Goal: Task Accomplishment & Management: Manage account settings

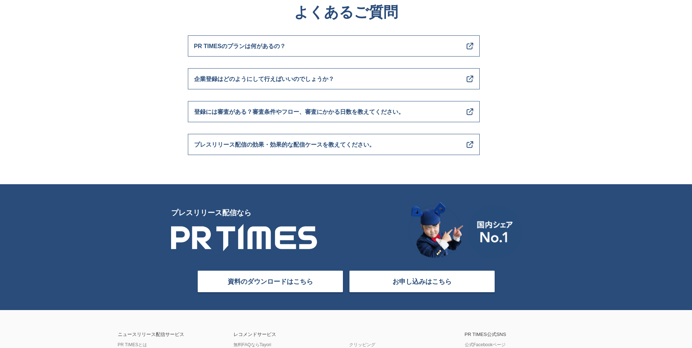
scroll to position [2895, 0]
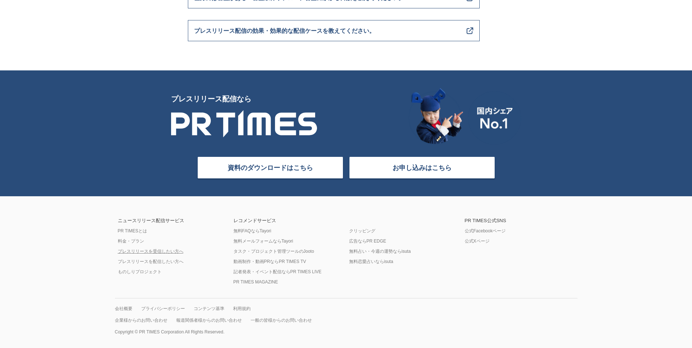
click at [170, 253] on link "プレスリリースを受信したい方へ" at bounding box center [151, 252] width 66 height 6
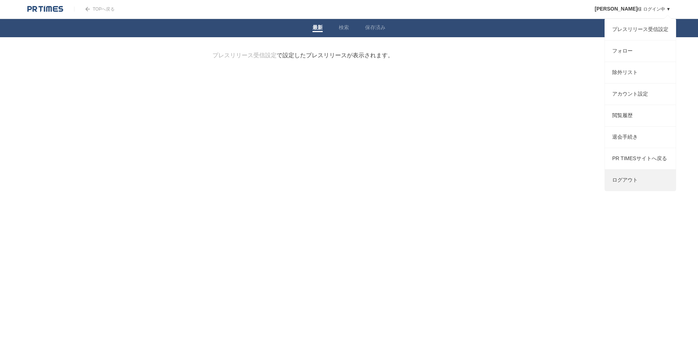
click at [631, 190] on link "ログアウト" at bounding box center [640, 180] width 71 height 21
click at [641, 148] on link "退会手続き" at bounding box center [640, 137] width 71 height 21
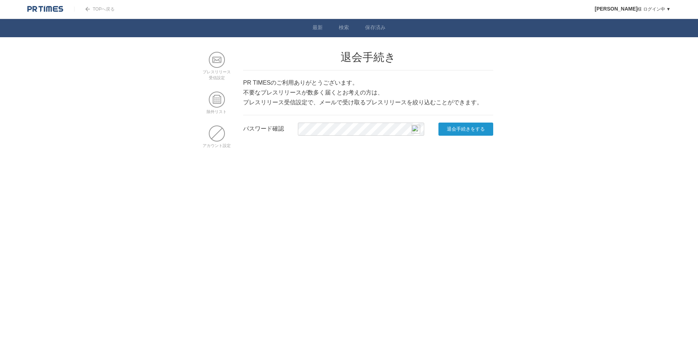
click at [452, 131] on input "退会手続きをする" at bounding box center [465, 129] width 55 height 13
